Goal: Check status: Check status

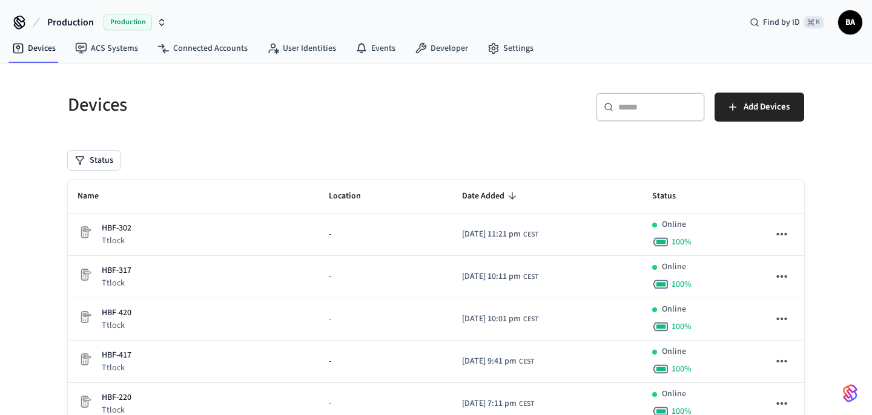
click at [657, 114] on div "​ ​" at bounding box center [650, 107] width 109 height 29
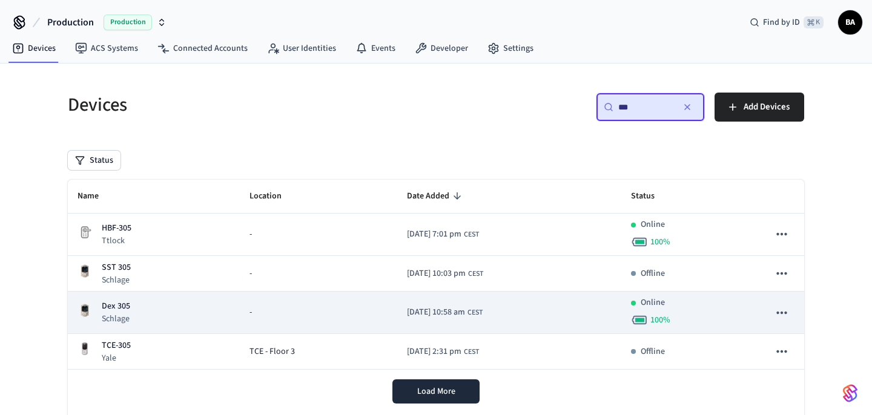
scroll to position [36, 0]
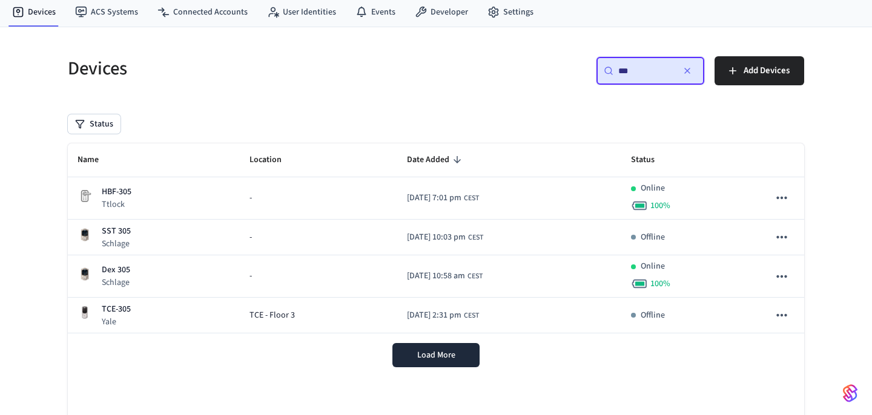
type input "***"
click at [424, 371] on div "Load More" at bounding box center [436, 356] width 736 height 44
click at [435, 362] on button "Load More" at bounding box center [435, 355] width 87 height 24
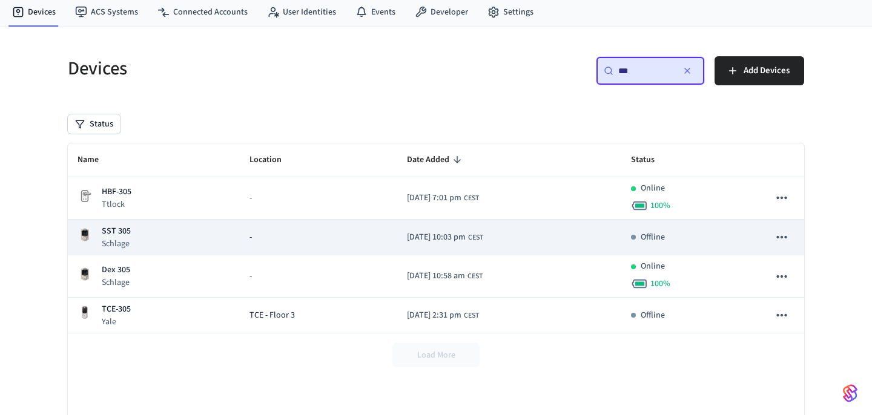
click at [713, 237] on div "Offline" at bounding box center [690, 237] width 118 height 13
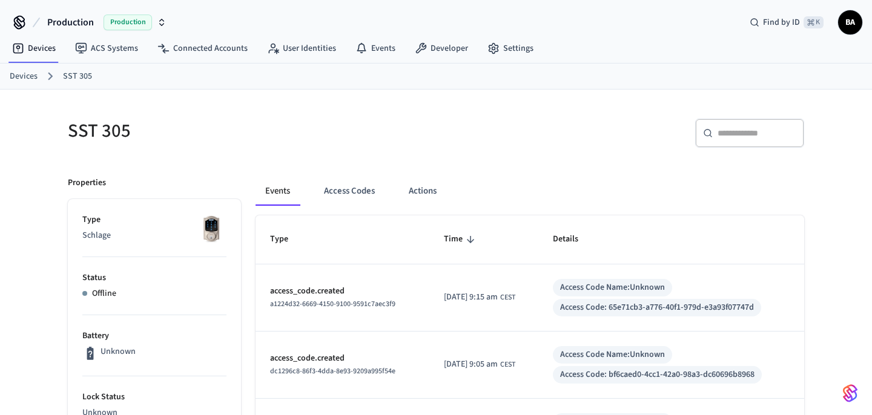
click at [30, 77] on link "Devices" at bounding box center [24, 76] width 28 height 13
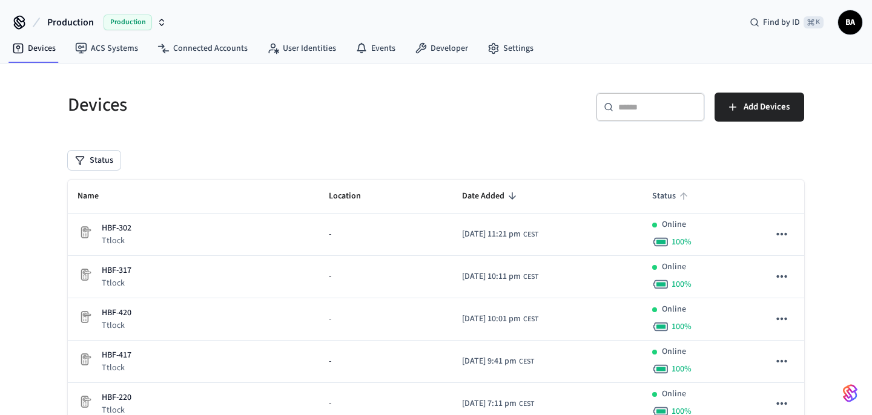
click at [669, 193] on span "Status" at bounding box center [671, 196] width 39 height 19
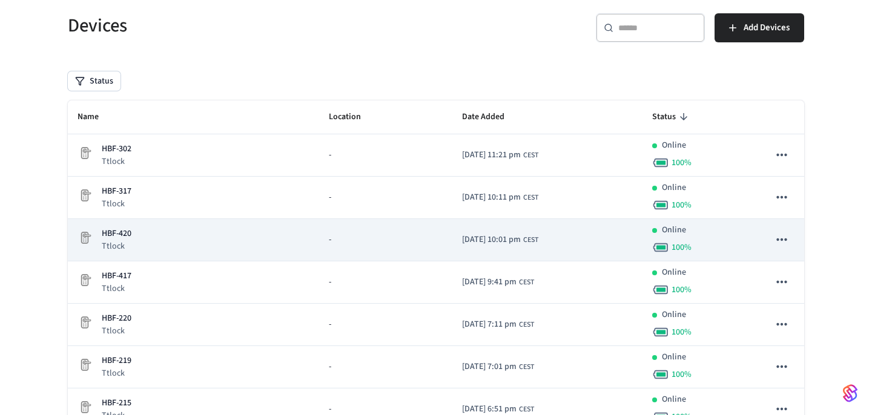
scroll to position [81, 0]
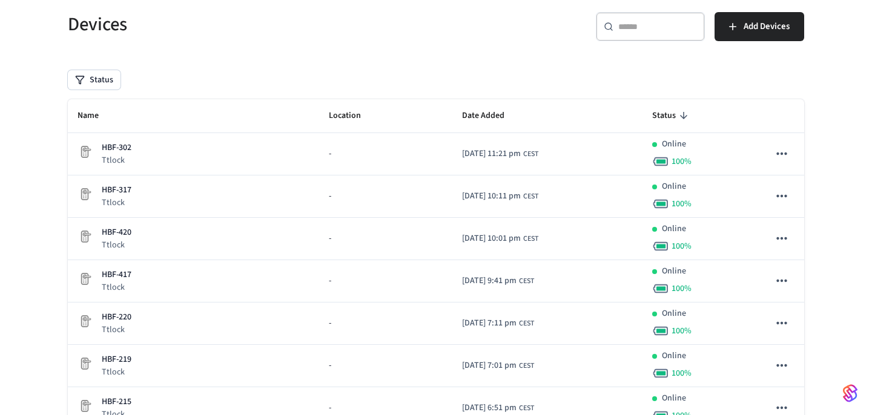
click at [686, 114] on icon "sticky table" at bounding box center [683, 115] width 11 height 11
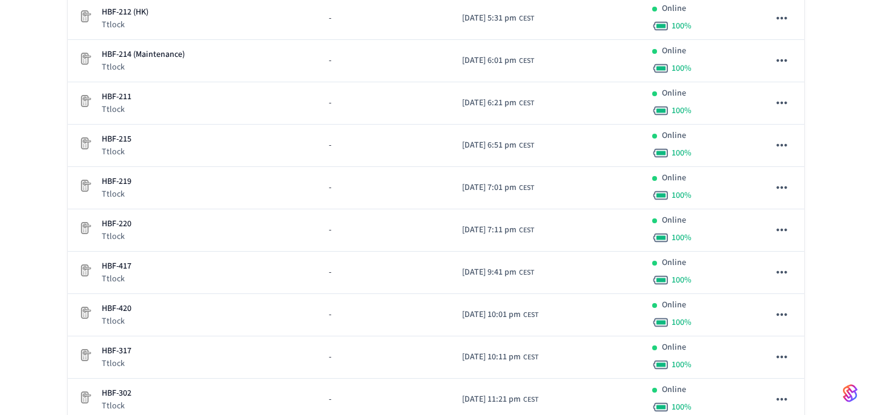
scroll to position [4114, 0]
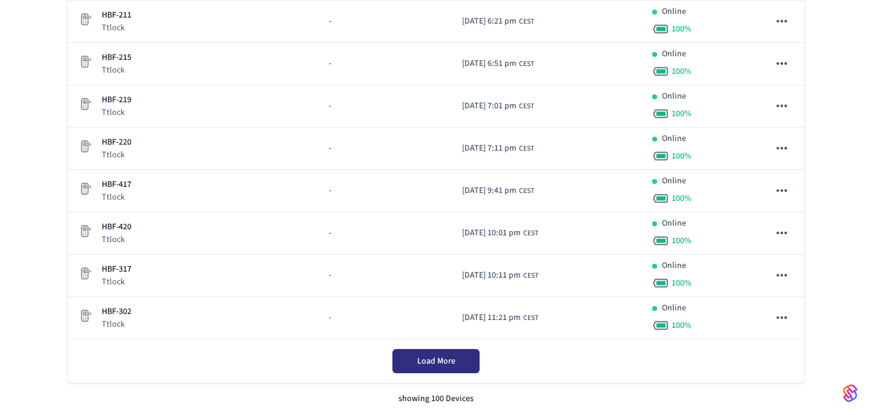
click at [447, 365] on span "Load More" at bounding box center [436, 362] width 38 height 12
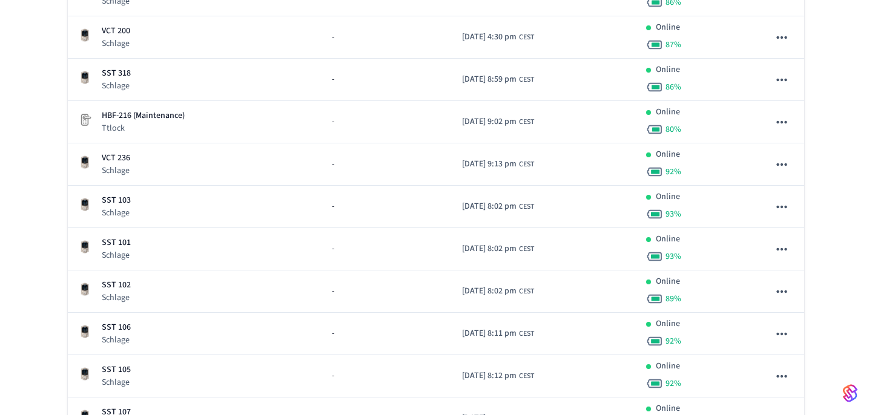
scroll to position [8326, 0]
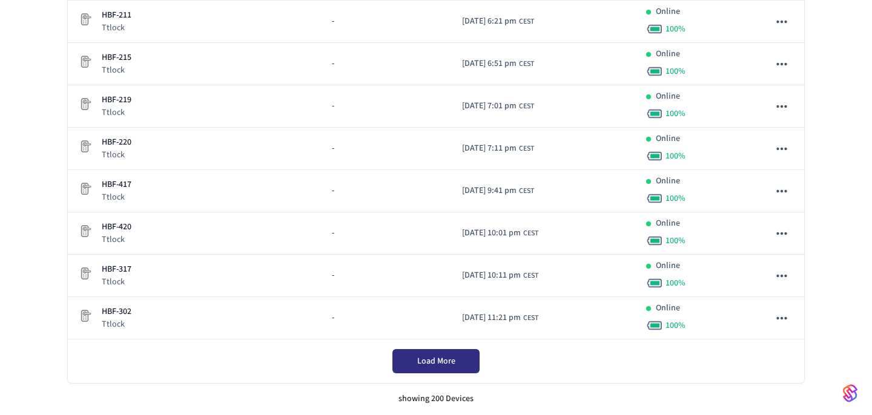
click at [447, 365] on span "Load More" at bounding box center [436, 362] width 38 height 12
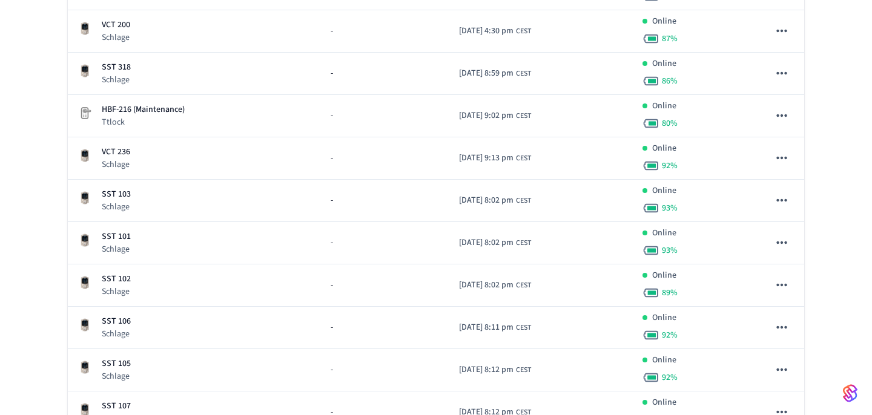
scroll to position [12533, 0]
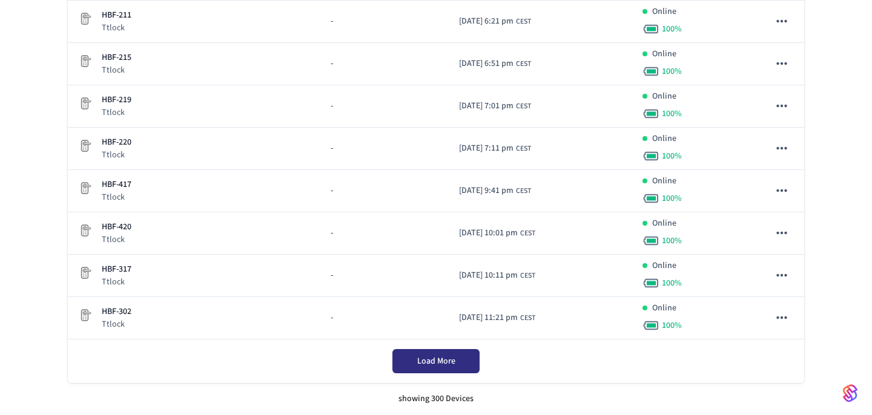
click at [447, 365] on span "Load More" at bounding box center [436, 362] width 38 height 12
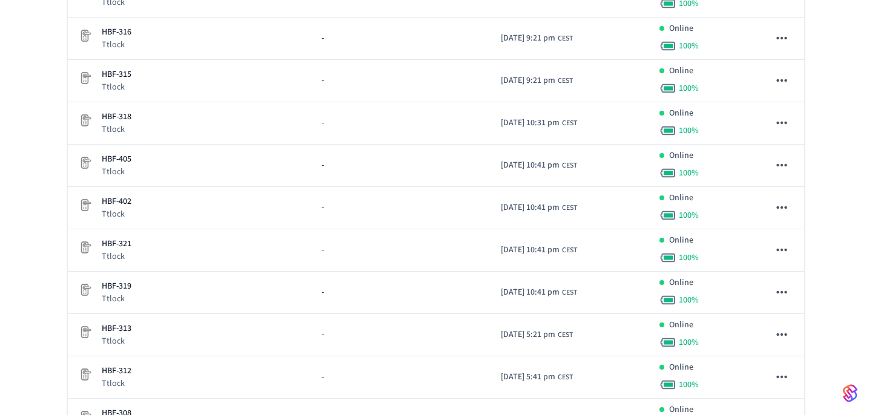
scroll to position [14076, 0]
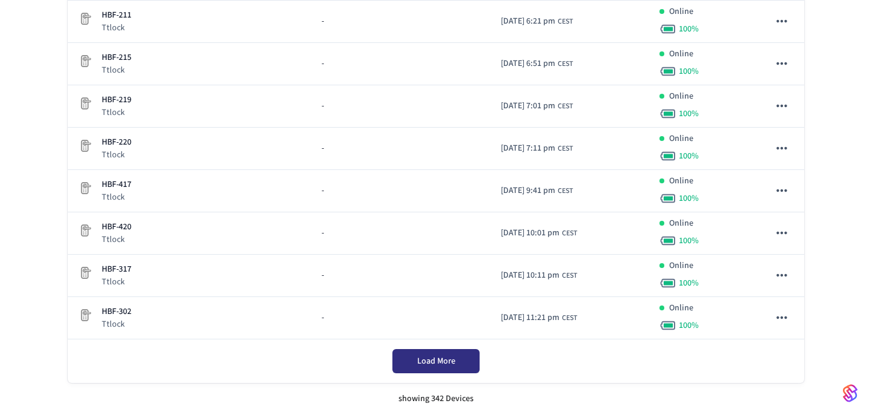
click at [447, 365] on span "Load More" at bounding box center [436, 362] width 38 height 12
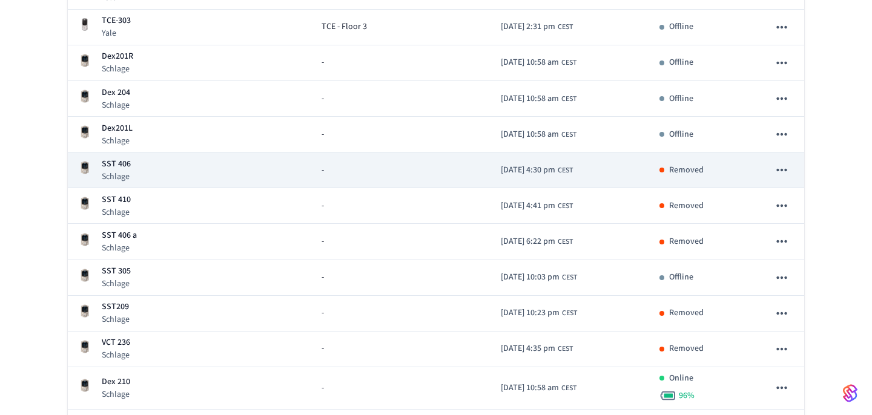
scroll to position [1437, 0]
